Goal: Information Seeking & Learning: Learn about a topic

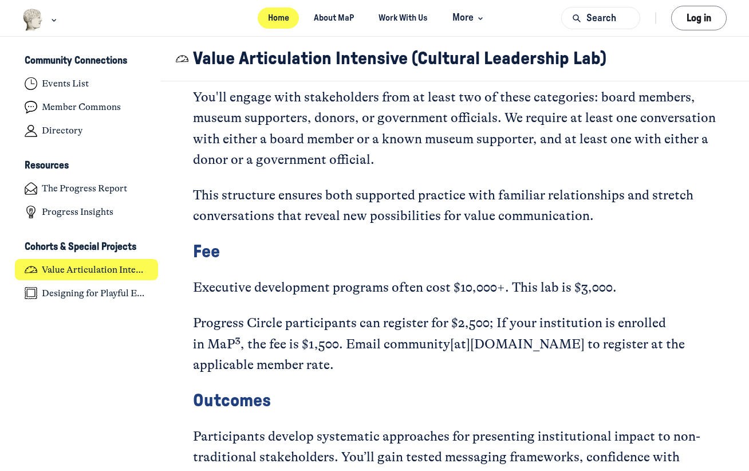
click at [278, 14] on link "Home" at bounding box center [278, 17] width 41 height 21
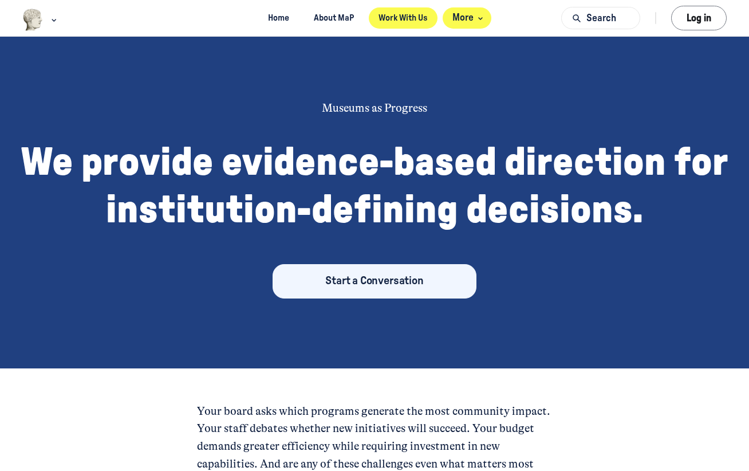
click at [480, 20] on icon "Main navigation bar" at bounding box center [480, 18] width 11 height 7
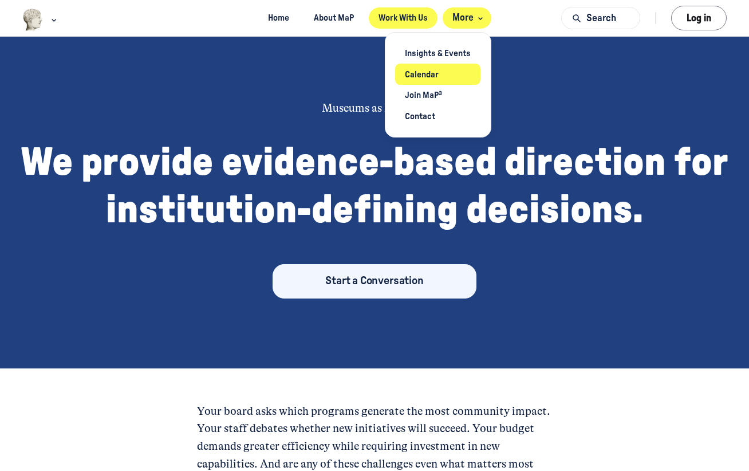
click at [424, 74] on link "Calendar" at bounding box center [438, 74] width 86 height 21
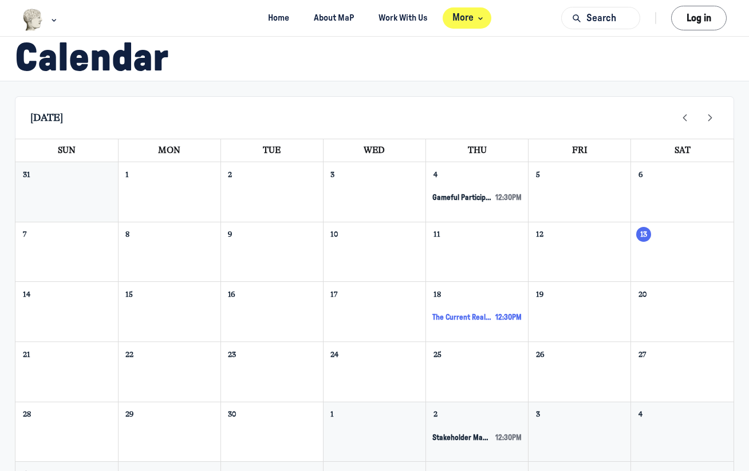
click at [465, 315] on span "The Current Reality: Reframing Museum Value [VAI Session 1]" at bounding box center [461, 318] width 58 height 10
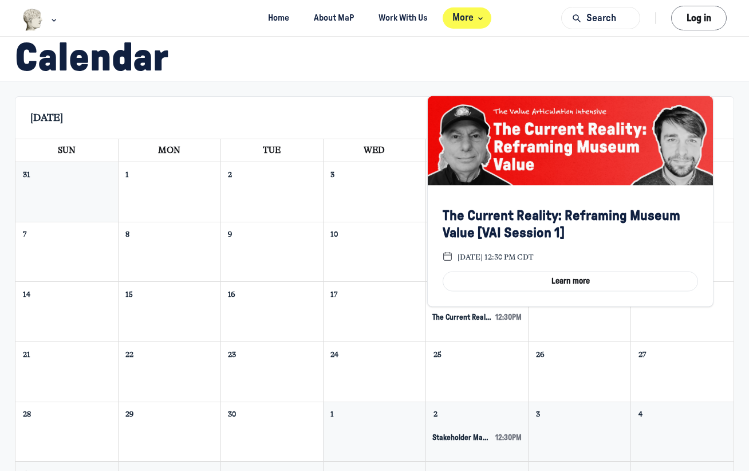
click at [472, 388] on div "25" at bounding box center [477, 372] width 102 height 60
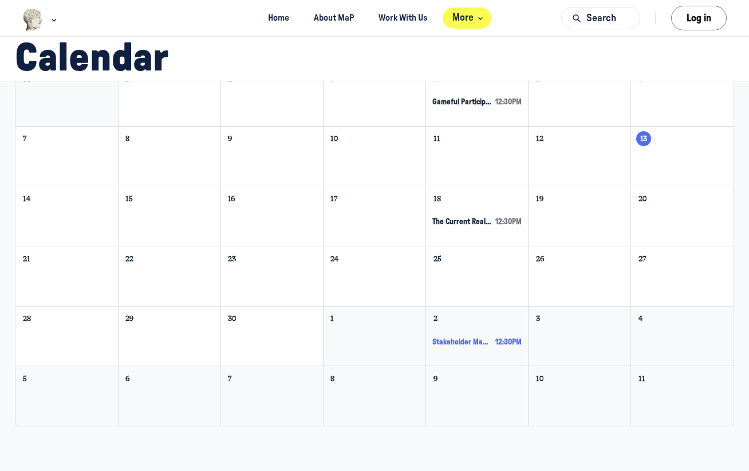
scroll to position [95, 0]
click at [471, 343] on span "Stakeholder Mapping: Prioritizing Diverse Motivations [VAI Session 2]" at bounding box center [461, 343] width 58 height 10
click at [337, 287] on div "Main Content" at bounding box center [374, 277] width 102 height 21
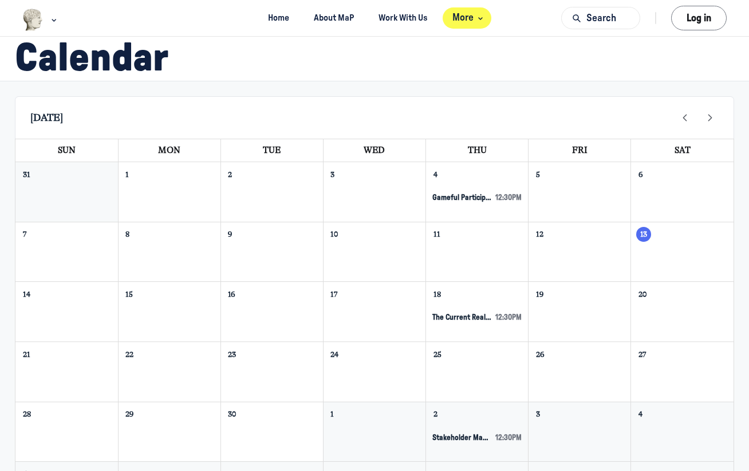
scroll to position [0, 0]
click at [468, 198] on span "Gameful Participation + Putting Together the Pieces of Playful Engagement [Desi…" at bounding box center [461, 198] width 58 height 10
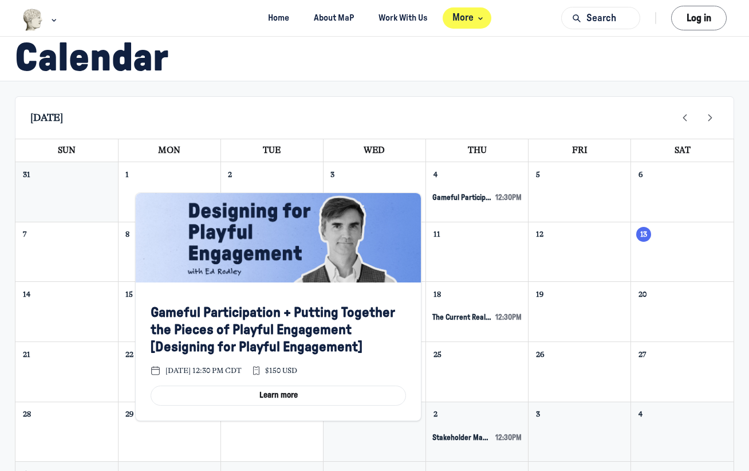
click at [512, 373] on div "Main Content" at bounding box center [477, 372] width 102 height 21
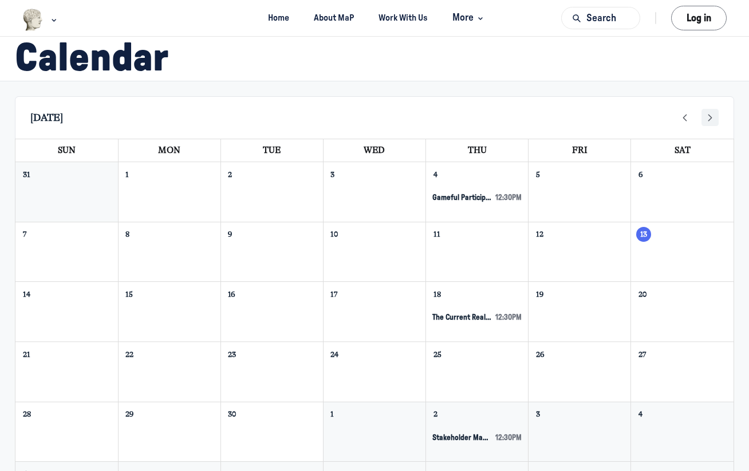
click at [709, 113] on icon "Next" at bounding box center [709, 118] width 13 height 13
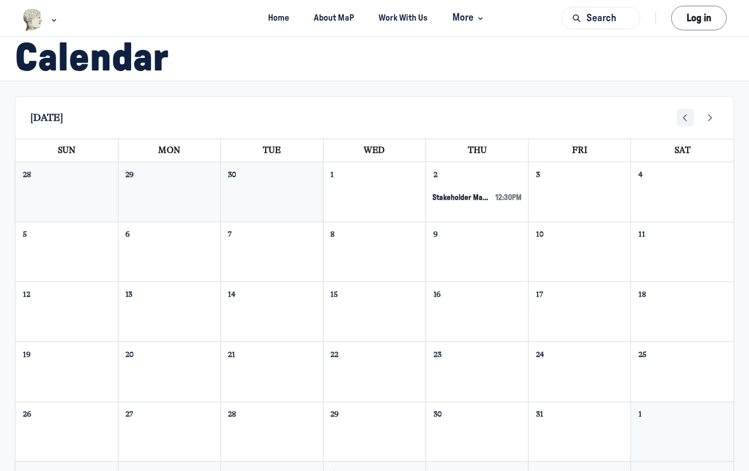
click at [683, 118] on icon "Prev" at bounding box center [685, 118] width 13 height 13
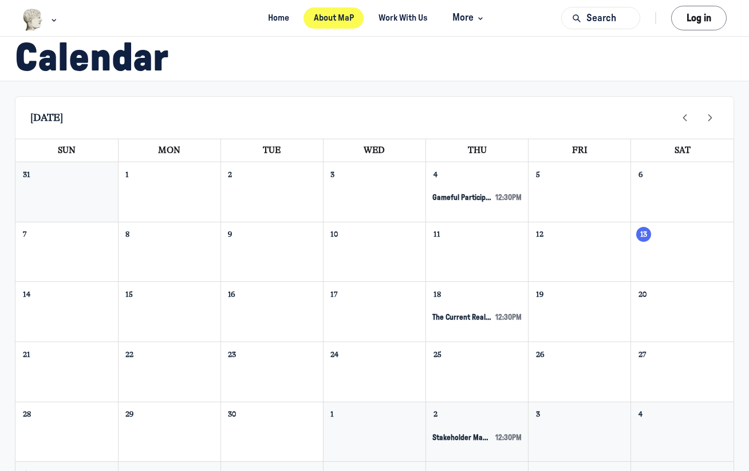
click at [331, 19] on link "About MaP" at bounding box center [333, 17] width 60 height 21
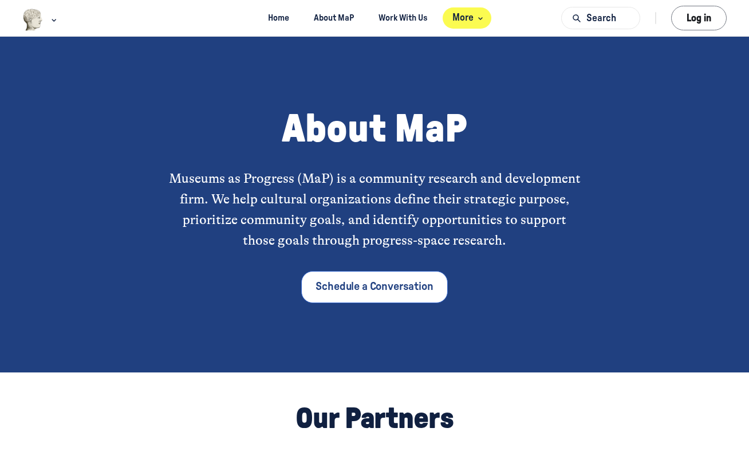
click at [482, 21] on icon "Main navigation bar" at bounding box center [480, 18] width 11 height 7
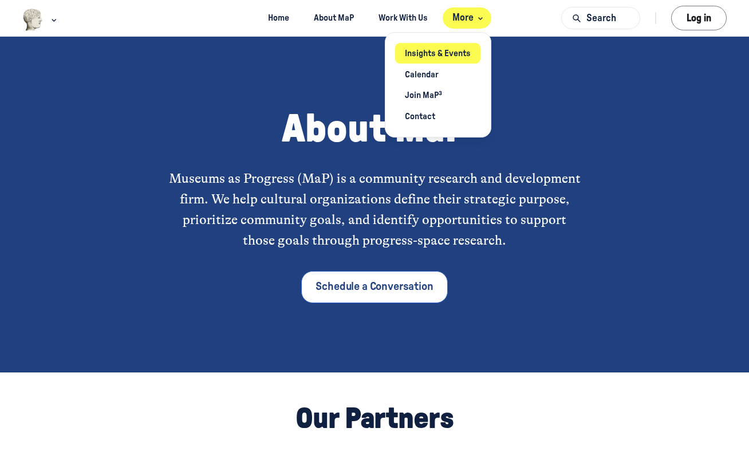
click at [440, 54] on link "Insights & Events" at bounding box center [438, 53] width 86 height 21
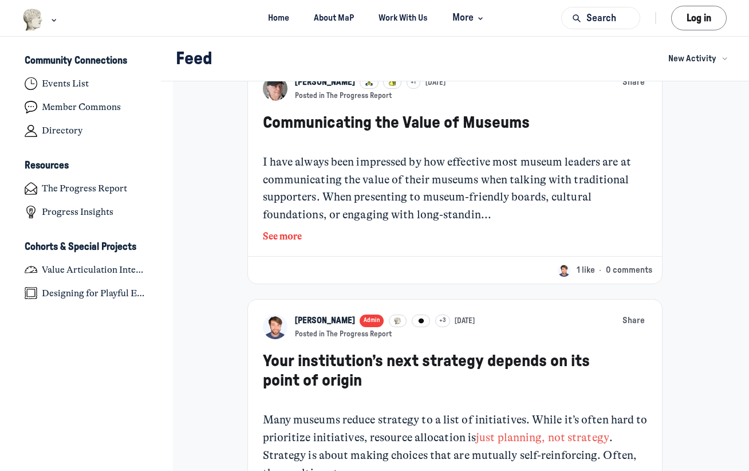
scroll to position [1204, 0]
